Goal: Information Seeking & Learning: Learn about a topic

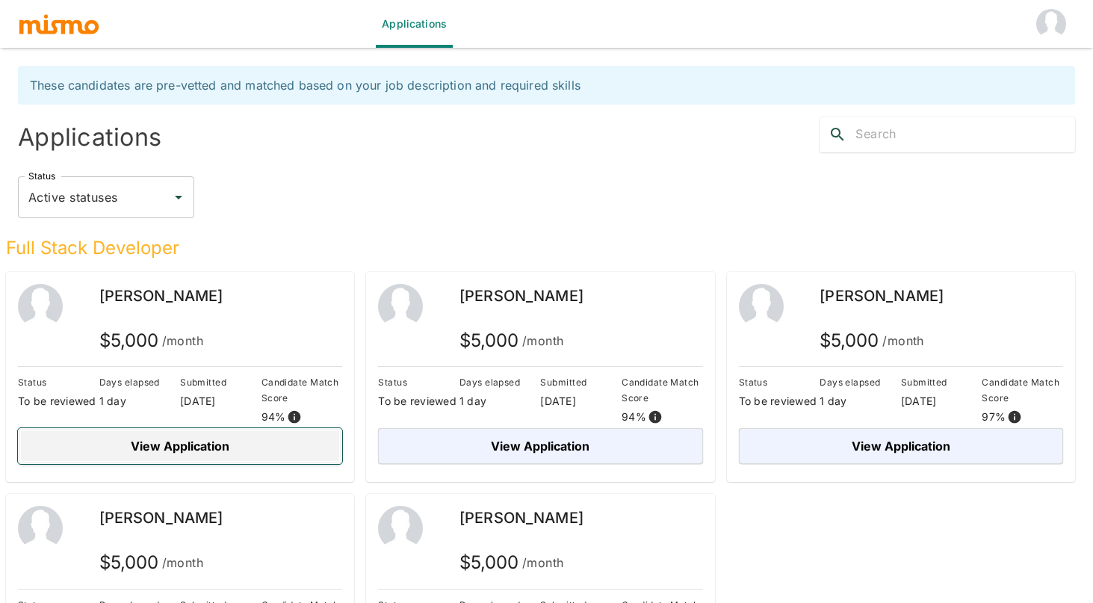
click at [194, 442] on button "View Application" at bounding box center [180, 446] width 324 height 36
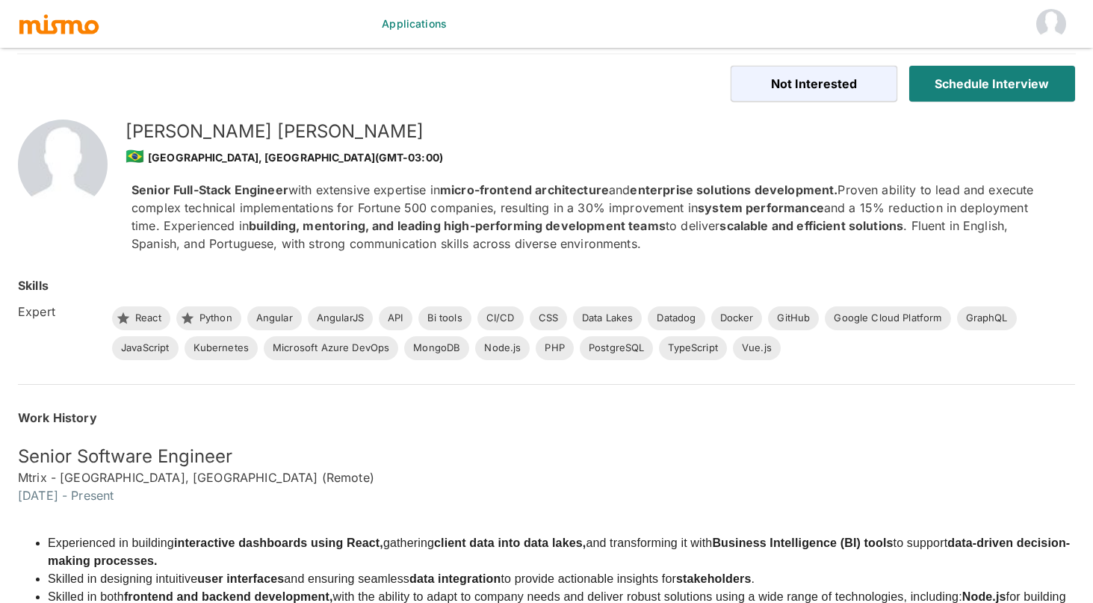
click at [606, 117] on div "[PERSON_NAME] 🇧🇷 [GEOGRAPHIC_DATA], [GEOGRAPHIC_DATA] (GMT-03:00)" at bounding box center [586, 138] width 932 height 61
click at [804, 239] on p "Senior Full-Stack Engineer with extensive expertise in micro-frontend architect…" at bounding box center [591, 217] width 920 height 72
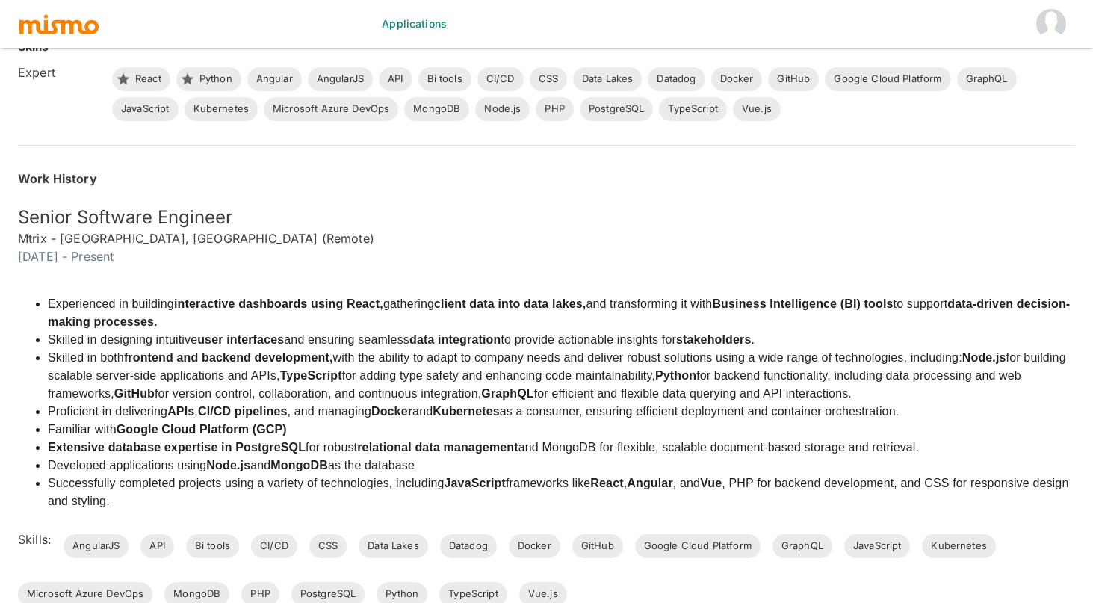
scroll to position [269, 0]
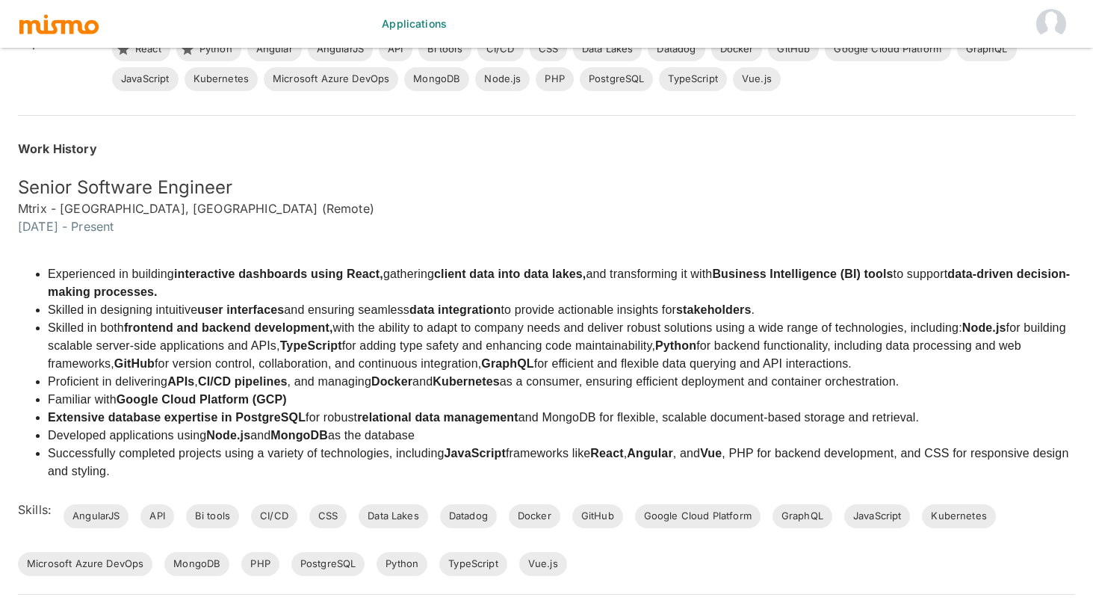
click at [764, 188] on h5 "Senior Software Engineer" at bounding box center [546, 188] width 1057 height 24
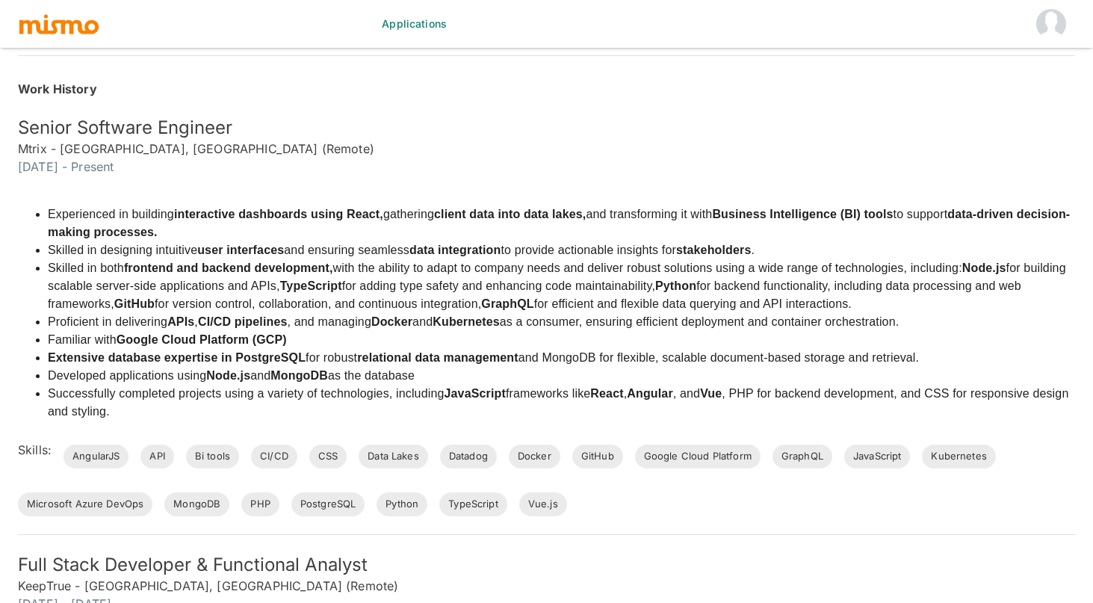
scroll to position [359, 0]
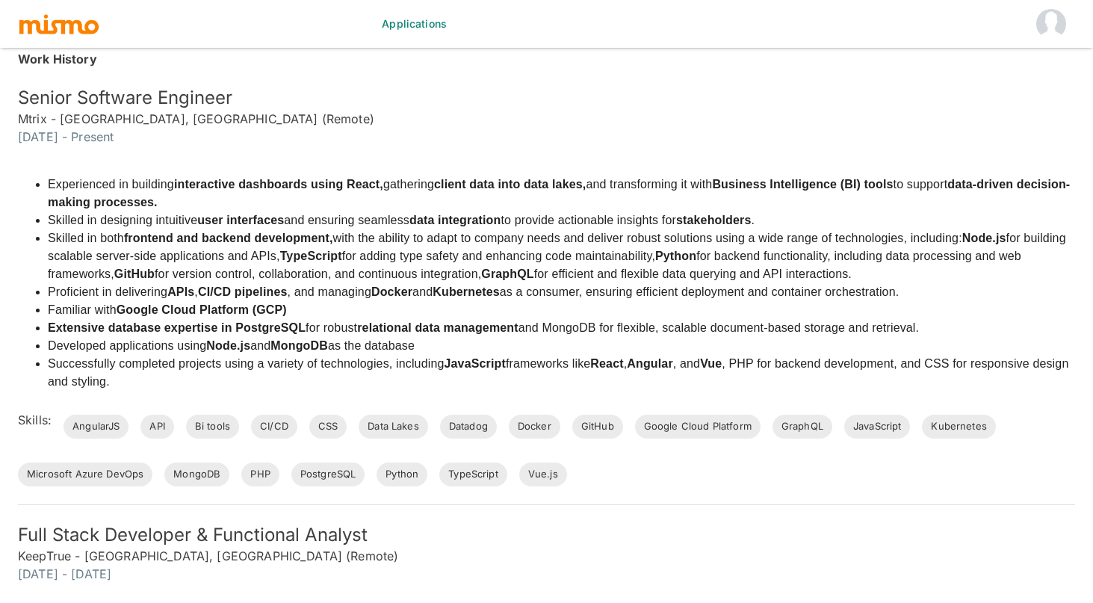
click at [597, 228] on li "Skilled in designing intuitive user interfaces and ensuring seamless data integ…" at bounding box center [561, 220] width 1027 height 18
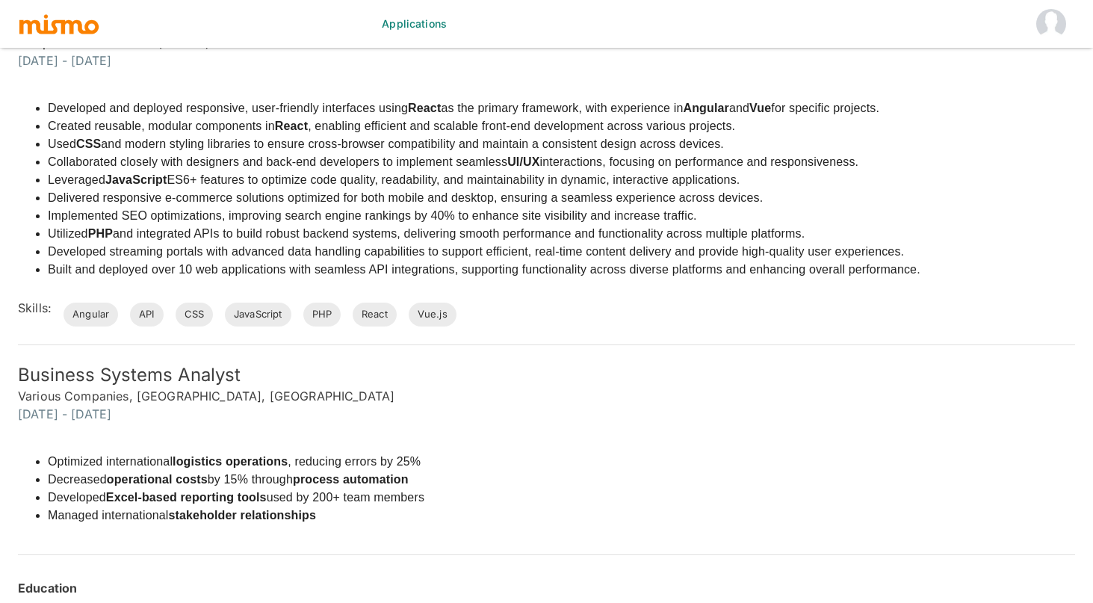
scroll to position [1165, 0]
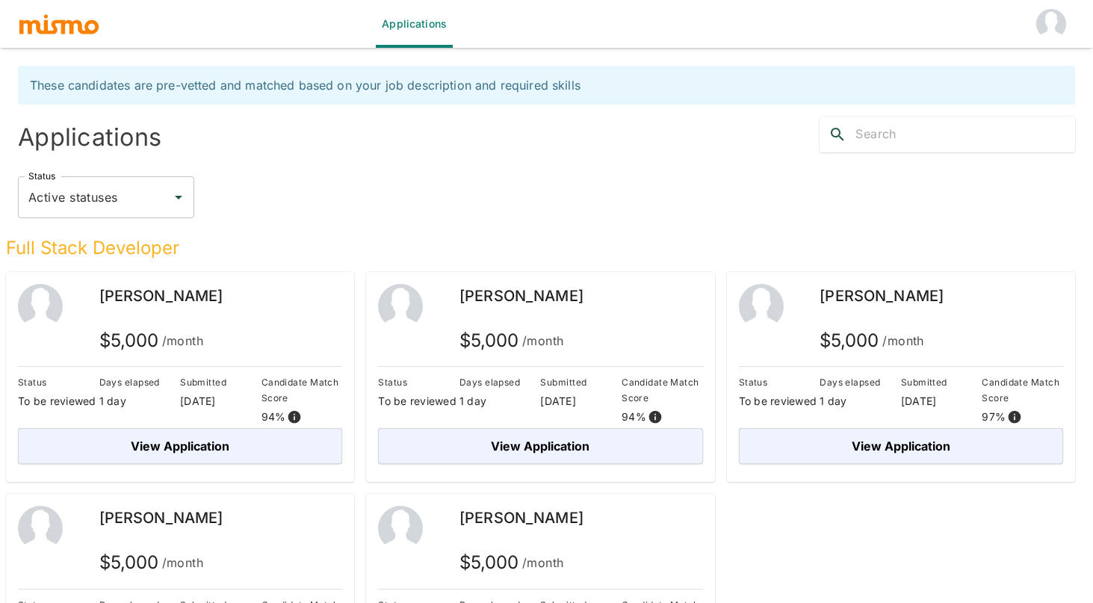
click at [493, 186] on div "Status Active statuses Status" at bounding box center [546, 197] width 1057 height 42
